Goal: Check status: Check status

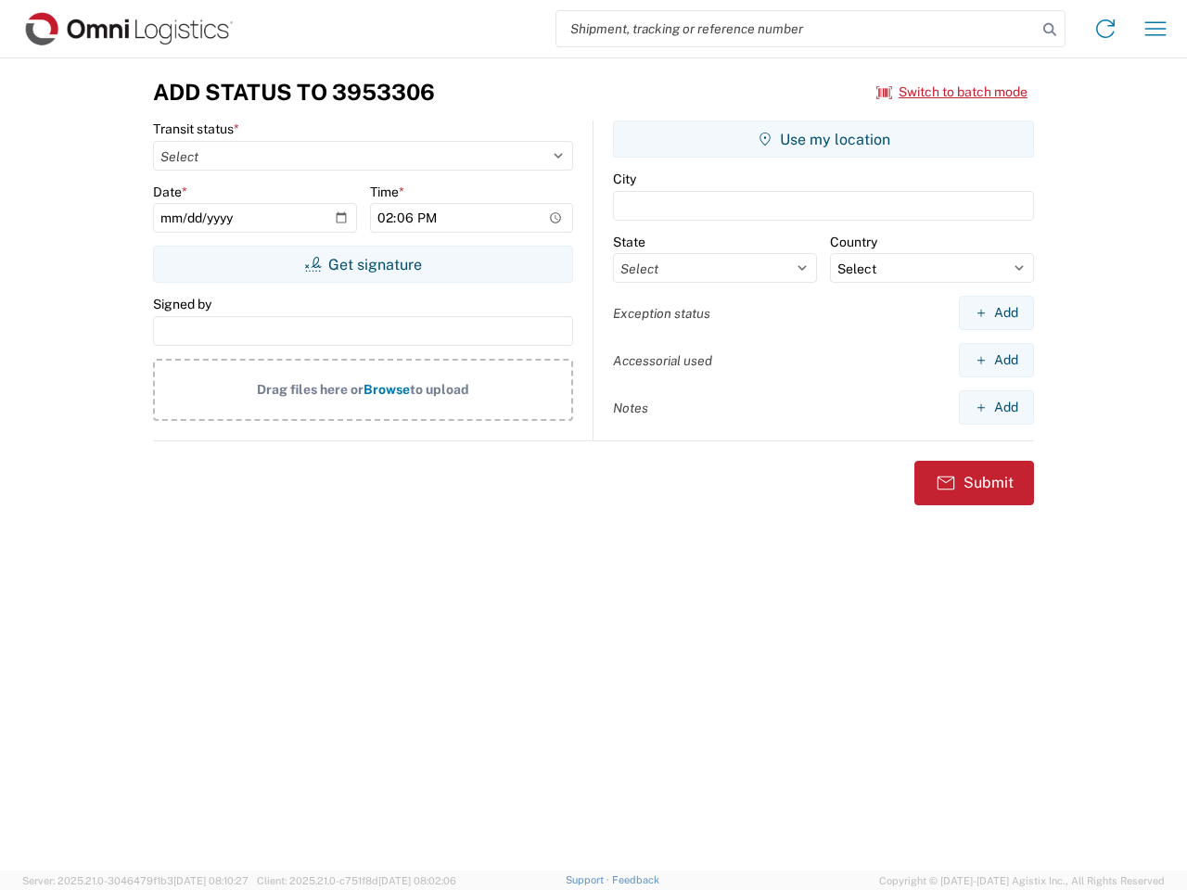
click at [797, 29] on input "search" at bounding box center [796, 28] width 480 height 35
click at [1050, 30] on icon at bounding box center [1050, 30] width 26 height 26
click at [1106, 29] on icon at bounding box center [1106, 29] width 30 height 30
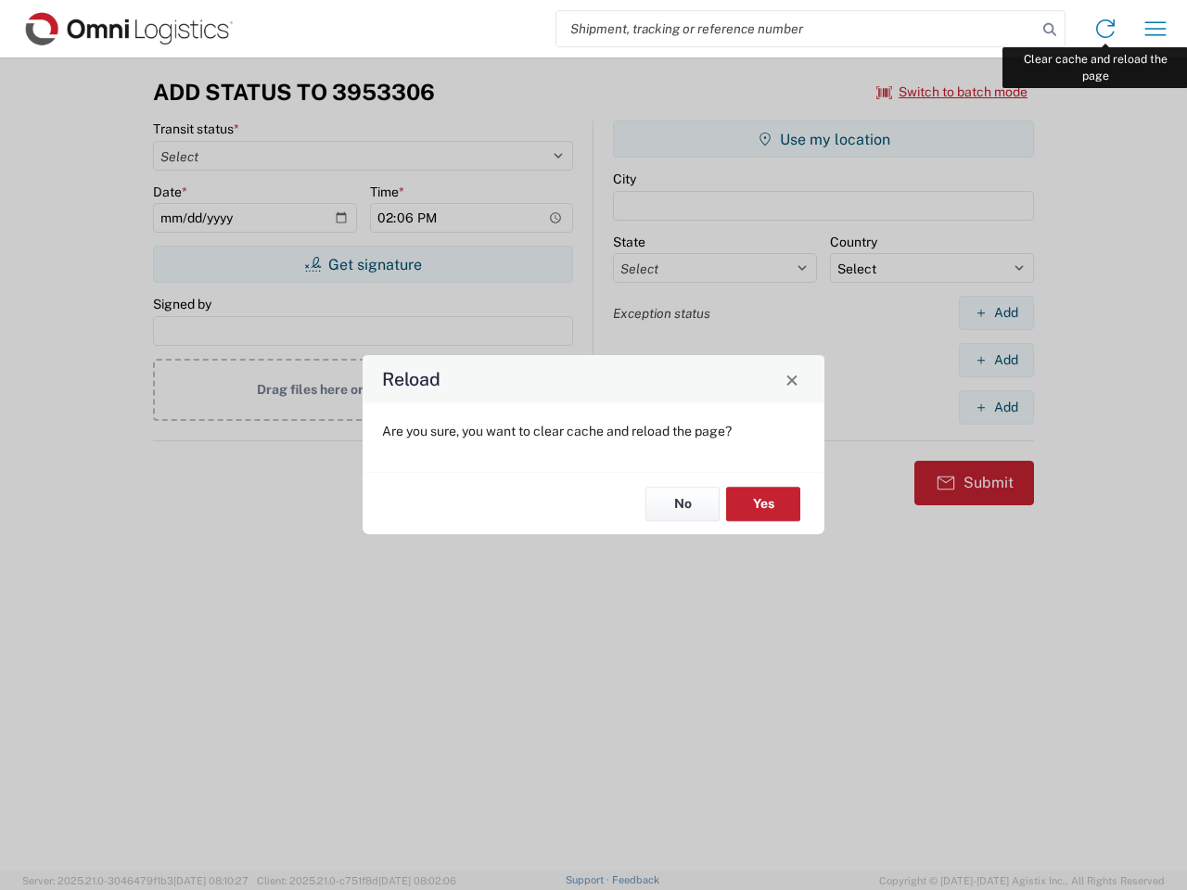
click at [1156, 29] on div "Reload Are you sure, you want to clear cache and reload the page? No Yes" at bounding box center [593, 445] width 1187 height 890
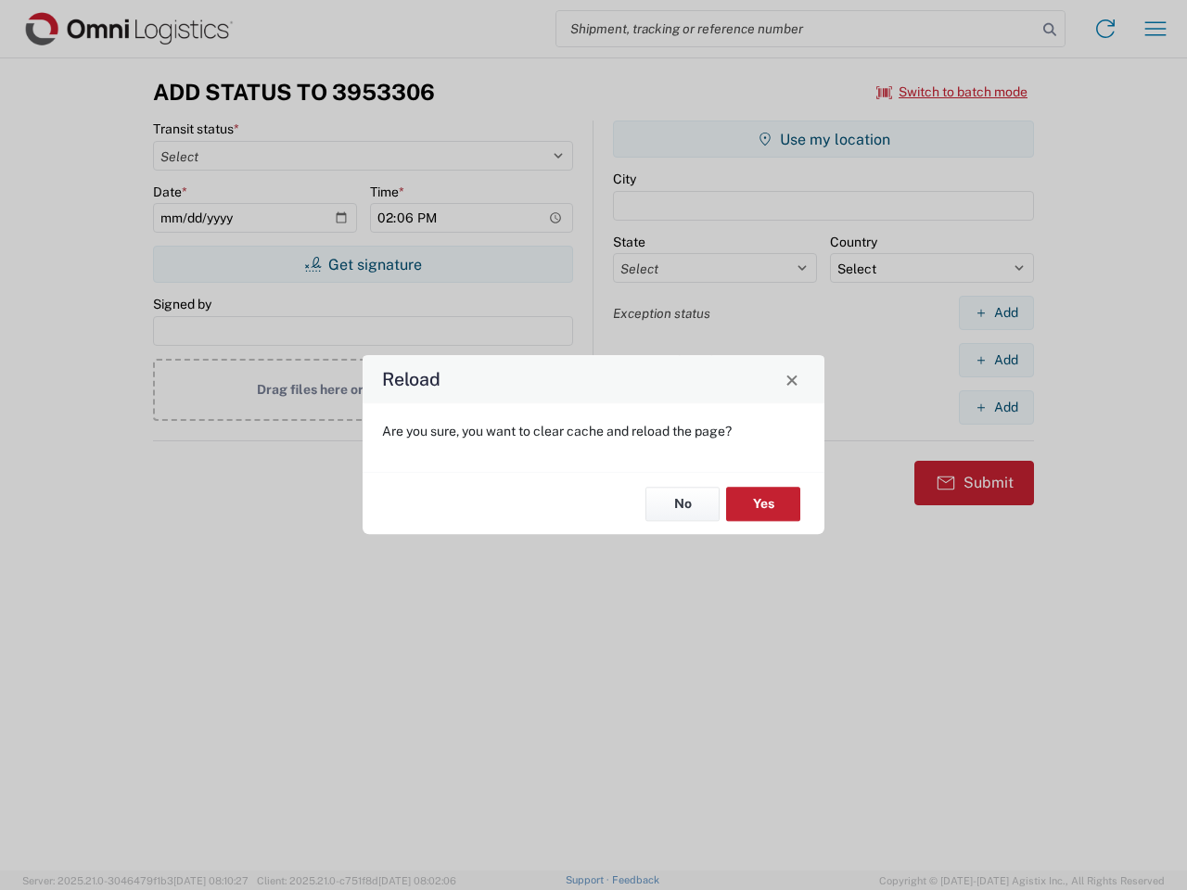
click at [953, 92] on div "Reload Are you sure, you want to clear cache and reload the page? No Yes" at bounding box center [593, 445] width 1187 height 890
click at [363, 264] on div "Reload Are you sure, you want to clear cache and reload the page? No Yes" at bounding box center [593, 445] width 1187 height 890
click at [824, 139] on div "Reload Are you sure, you want to clear cache and reload the page? No Yes" at bounding box center [593, 445] width 1187 height 890
click at [996, 313] on div "Reload Are you sure, you want to clear cache and reload the page? No Yes" at bounding box center [593, 445] width 1187 height 890
click at [996, 360] on div "Reload Are you sure, you want to clear cache and reload the page? No Yes" at bounding box center [593, 445] width 1187 height 890
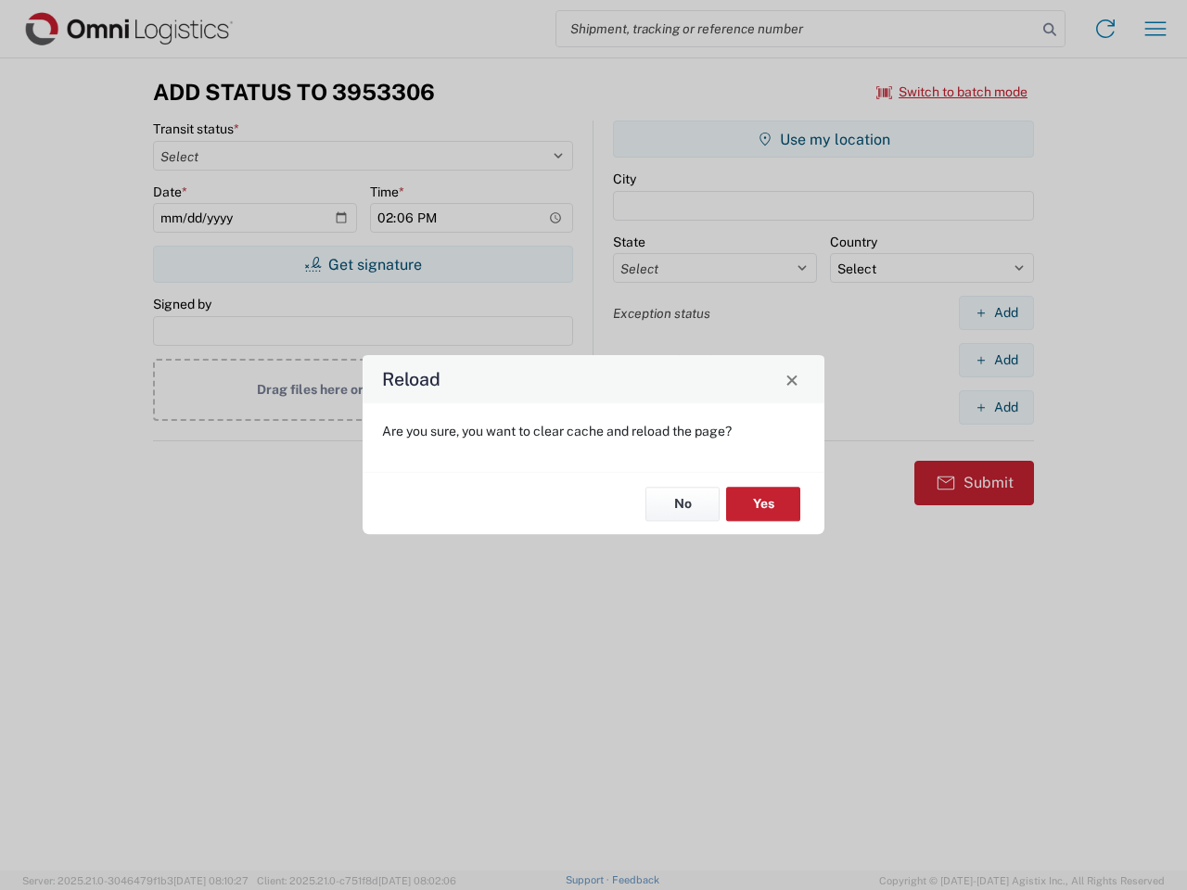
click at [996, 407] on div "Reload Are you sure, you want to clear cache and reload the page? No Yes" at bounding box center [593, 445] width 1187 height 890
